Goal: Check status: Check status

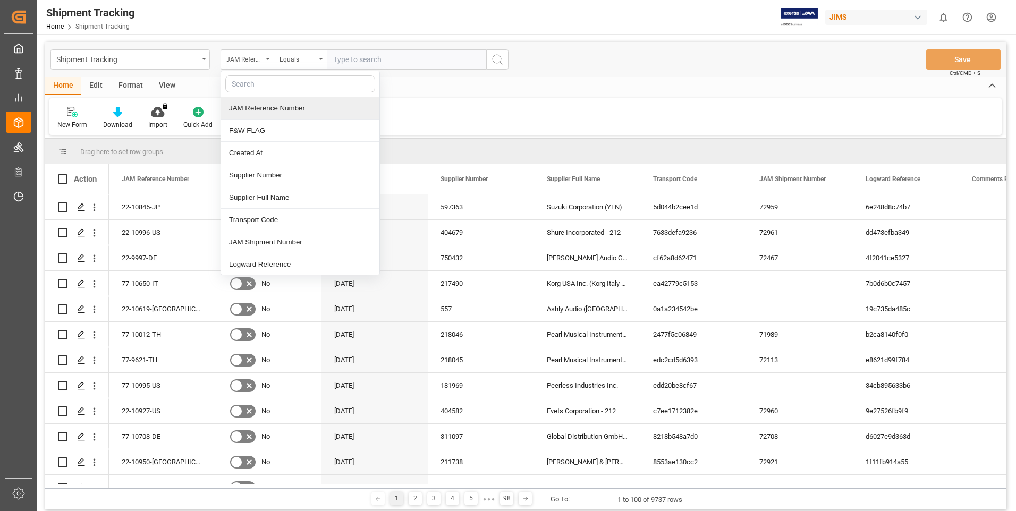
click at [370, 56] on input "text" at bounding box center [406, 59] width 159 height 20
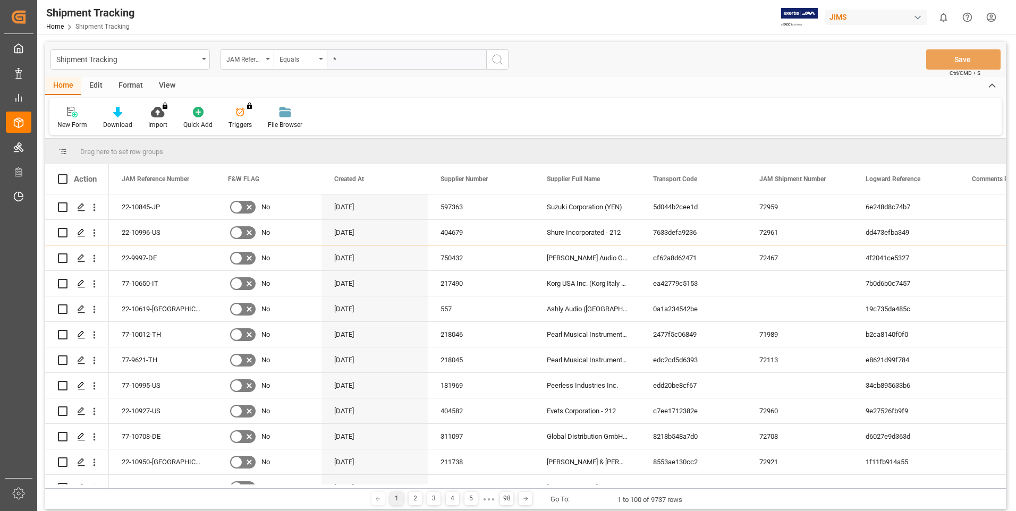
paste input "22-9678"
type input "*22-9678*"
click at [504, 58] on button "search button" at bounding box center [497, 59] width 22 height 20
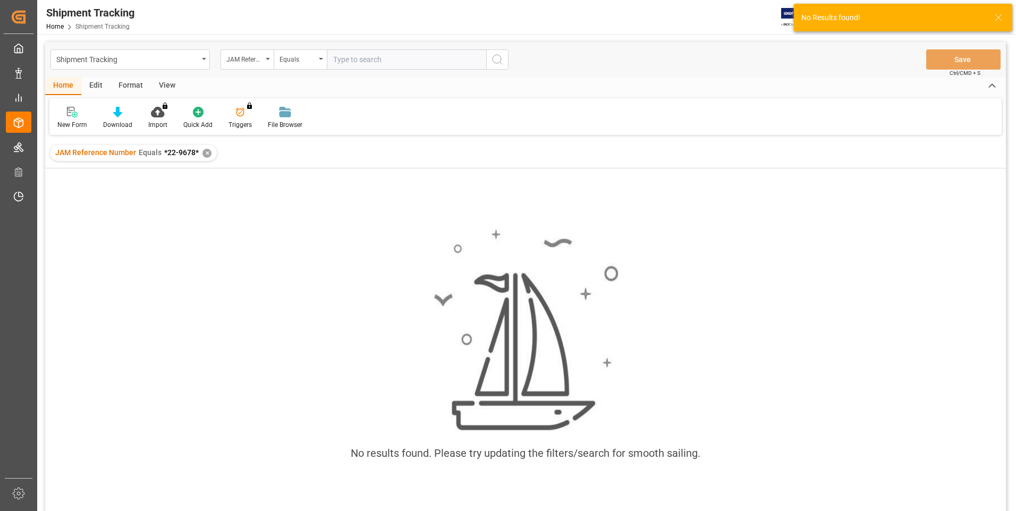
click at [208, 153] on div "✕" at bounding box center [207, 153] width 9 height 9
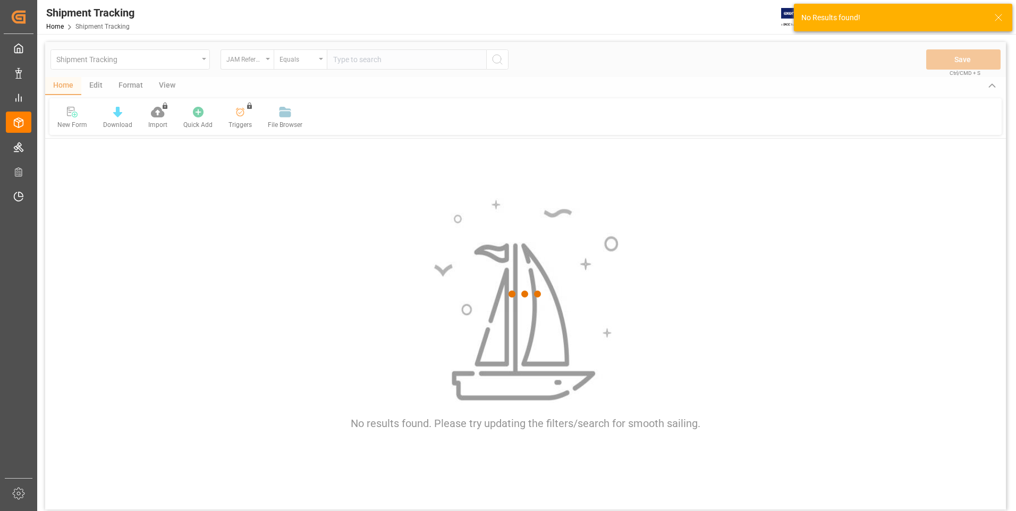
click at [349, 62] on div at bounding box center [525, 294] width 961 height 505
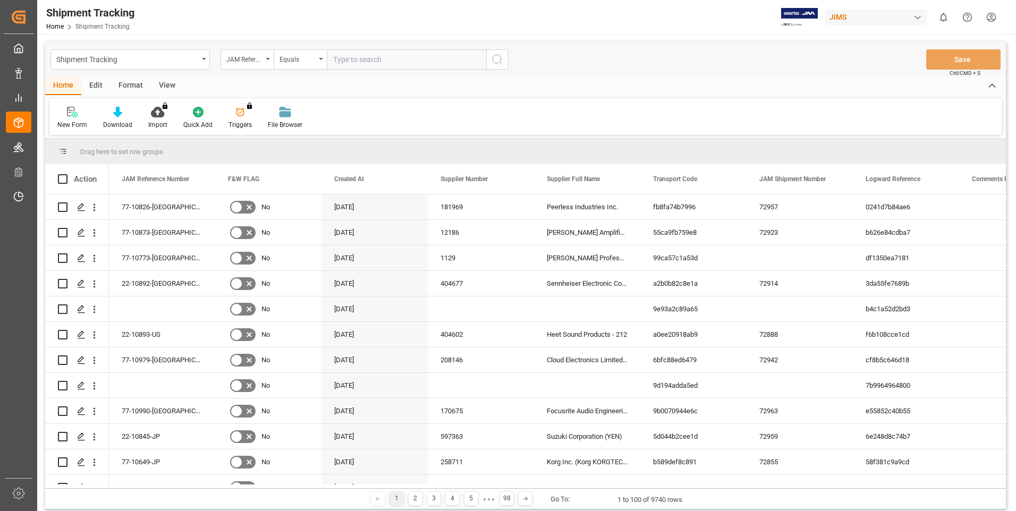
click at [349, 62] on input "text" at bounding box center [406, 59] width 159 height 20
type input "r"
paste input "22-9678"
type input "22-9678-my"
click at [502, 57] on icon "search button" at bounding box center [497, 59] width 13 height 13
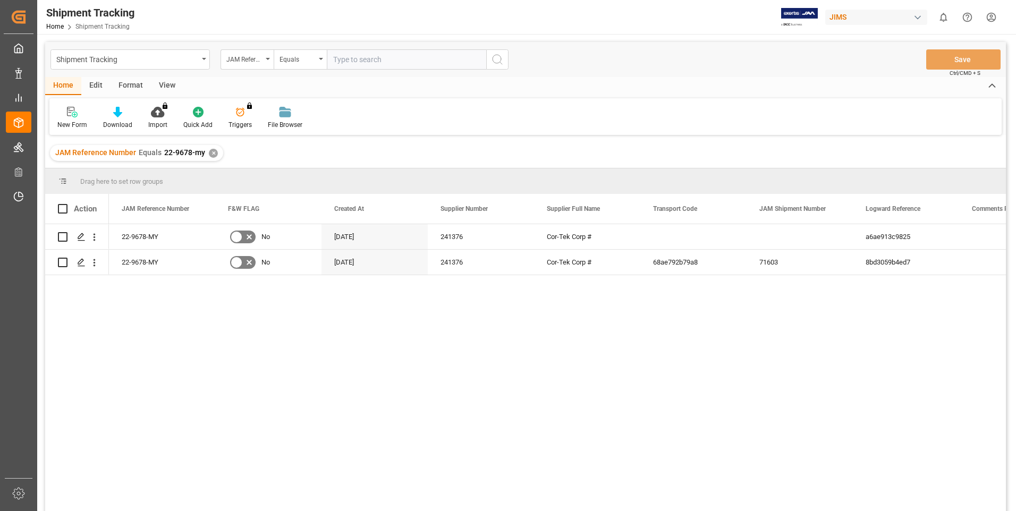
click at [310, 384] on div "22-9678-MY No [DATE] 241376 Cor-Tek Corp # a6ae913c9825 22-9678-MY No [DATE] 24…" at bounding box center [557, 371] width 897 height 294
